Goal: Navigation & Orientation: Find specific page/section

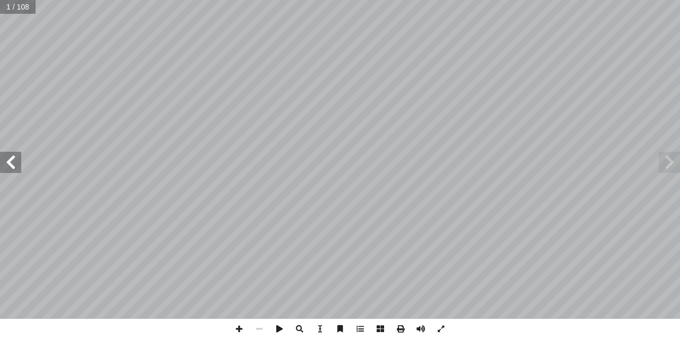
click at [12, 173] on span at bounding box center [10, 162] width 21 height 21
click at [12, 172] on span at bounding box center [10, 162] width 21 height 21
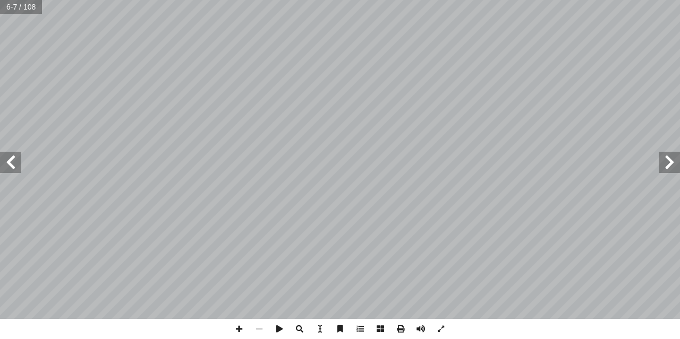
click at [12, 172] on span at bounding box center [10, 162] width 21 height 21
click at [20, 168] on span at bounding box center [10, 162] width 21 height 21
click at [20, 166] on span at bounding box center [10, 162] width 21 height 21
click at [667, 169] on span at bounding box center [669, 162] width 21 height 21
click at [0, 161] on span at bounding box center [10, 162] width 21 height 21
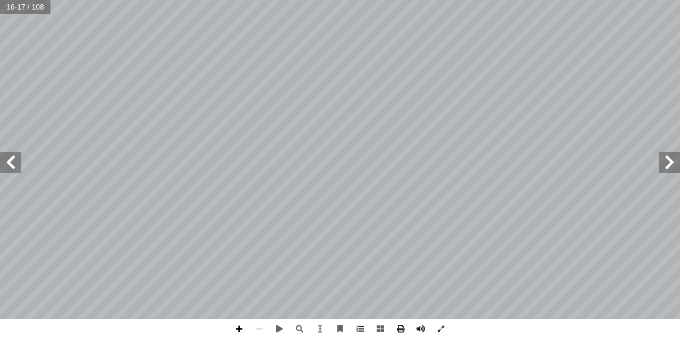
click at [242, 327] on span at bounding box center [239, 329] width 20 height 20
